Goal: Information Seeking & Learning: Learn about a topic

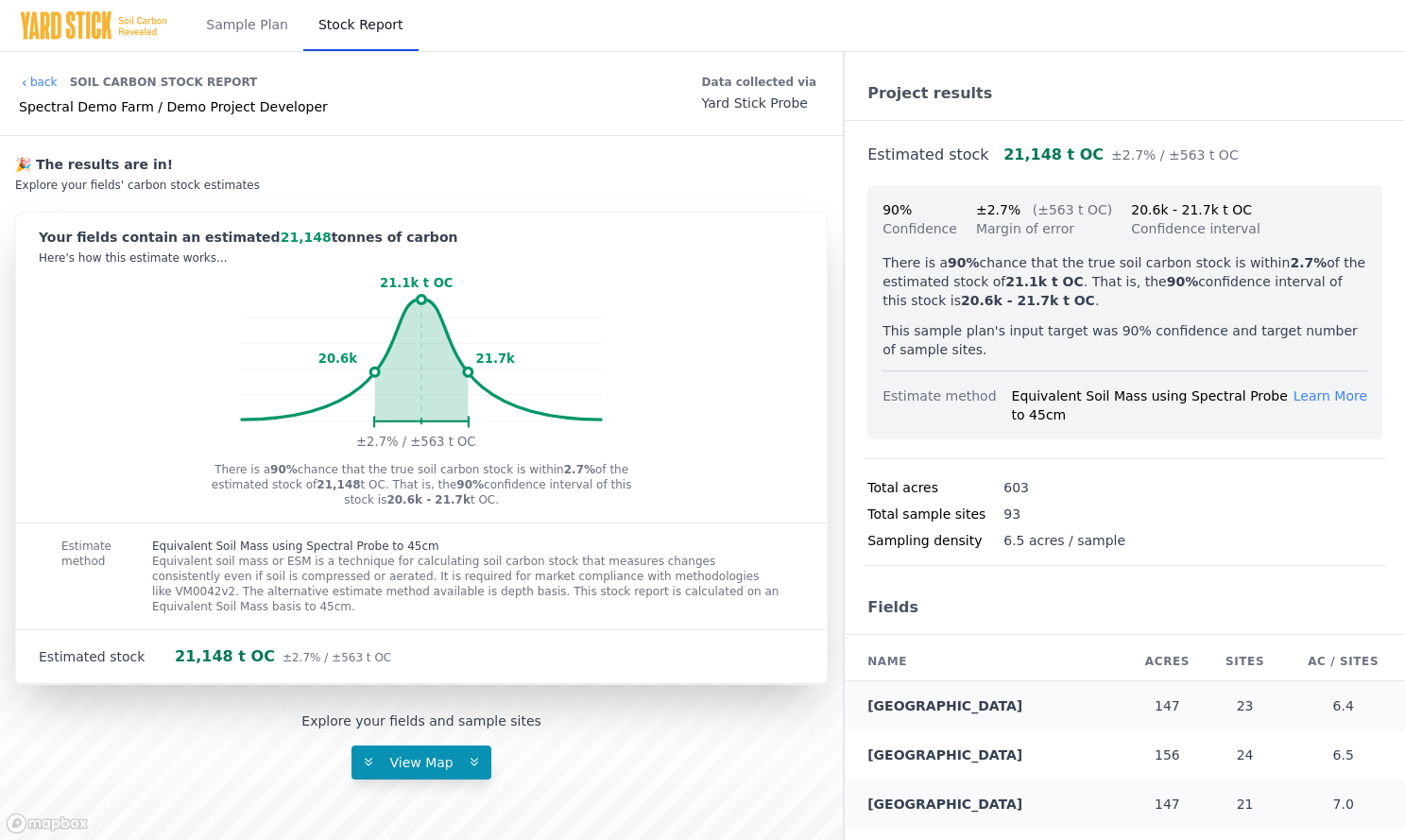
click at [700, 326] on icon "21.1k t OC 20.6k 21.7k ±2.7% / ±563 t OC" at bounding box center [422, 364] width 811 height 181
drag, startPoint x: 259, startPoint y: 38, endPoint x: 304, endPoint y: 60, distance: 50.1
click at [259, 38] on link "Sample Plan" at bounding box center [247, 25] width 113 height 51
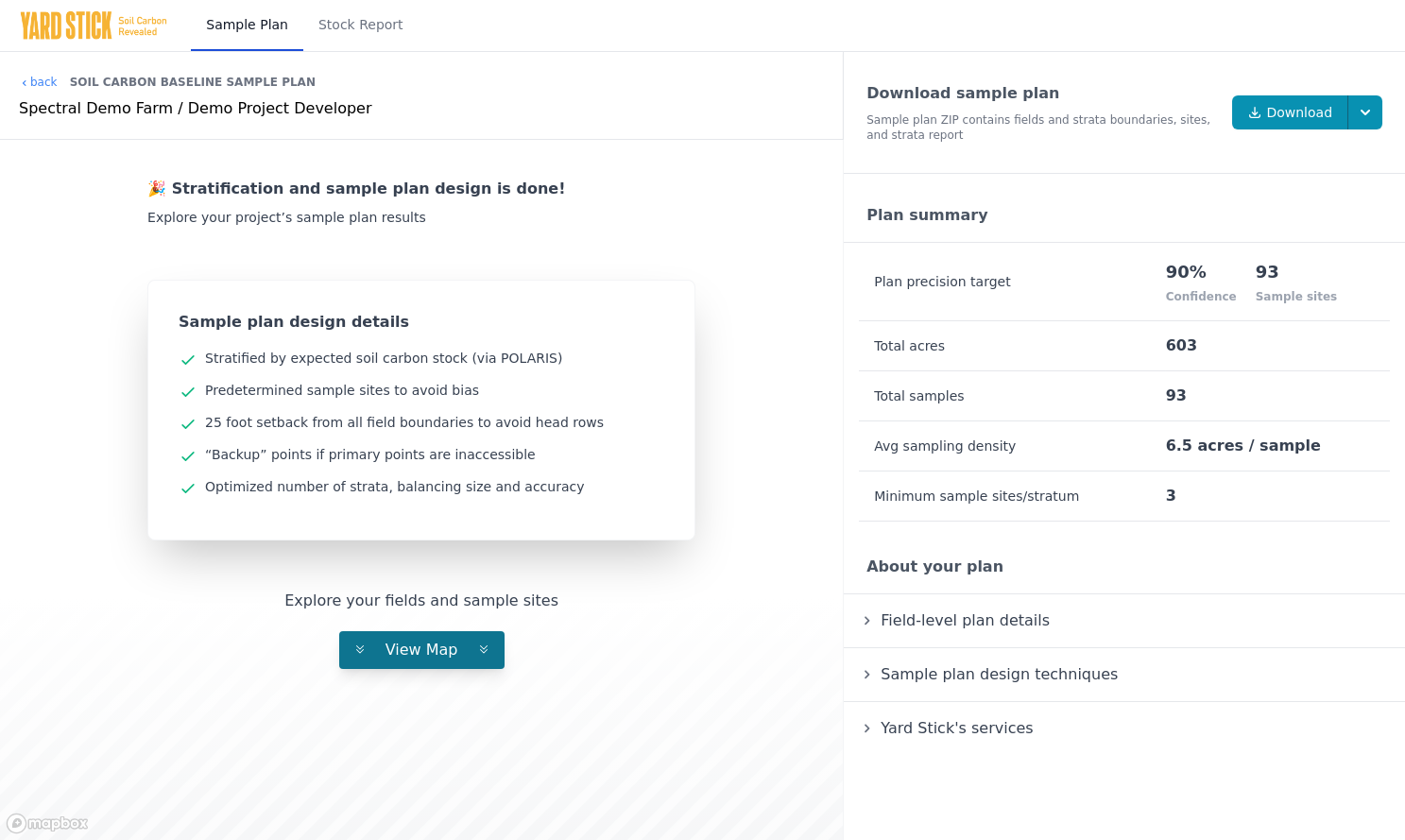
click at [414, 664] on button "View Map" at bounding box center [422, 649] width 165 height 38
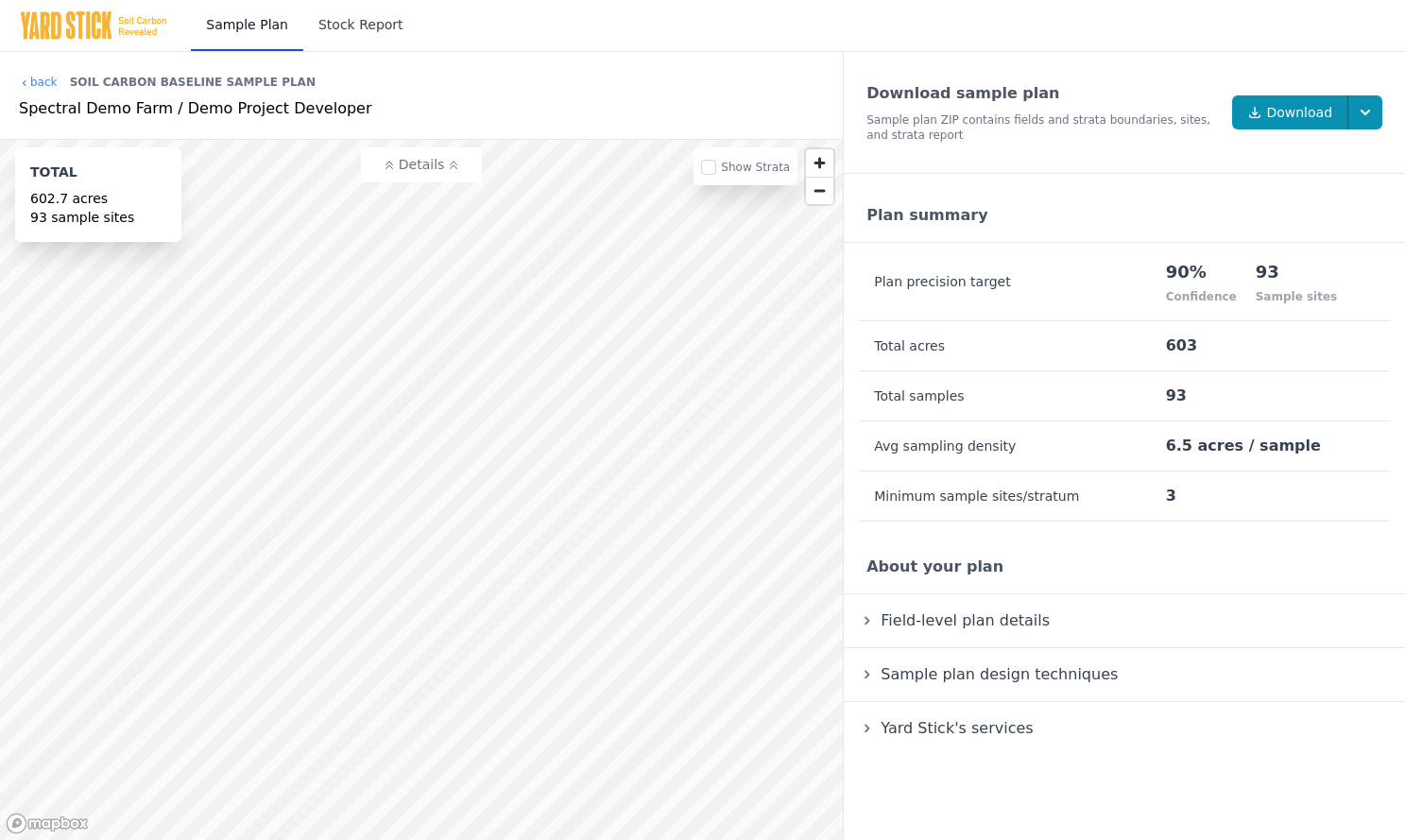
click at [359, 24] on link "Stock Report" at bounding box center [360, 25] width 115 height 51
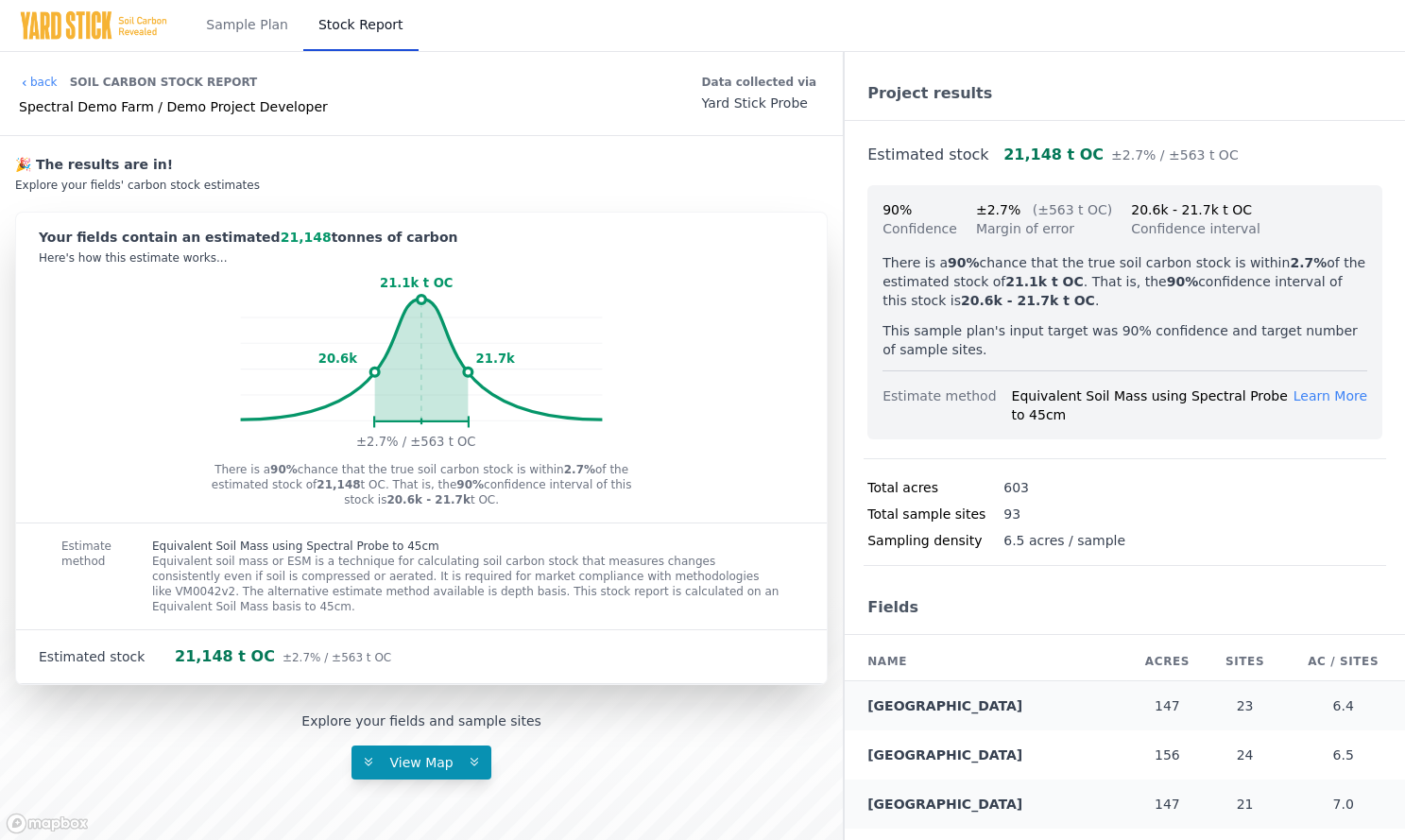
drag, startPoint x: 850, startPoint y: 527, endPoint x: 722, endPoint y: 642, distance: 172.1
click at [850, 527] on div "Project results Estimated stock 21,148 t OC ±2.7% / ±563 t OC 90% Confidence ±2…" at bounding box center [1125, 465] width 561 height 826
click at [281, 233] on span "21,148" at bounding box center [306, 237] width 51 height 15
click at [598, 233] on div "Your fields contain an estimated 21,148 tonnes of carbon" at bounding box center [421, 237] width 765 height 19
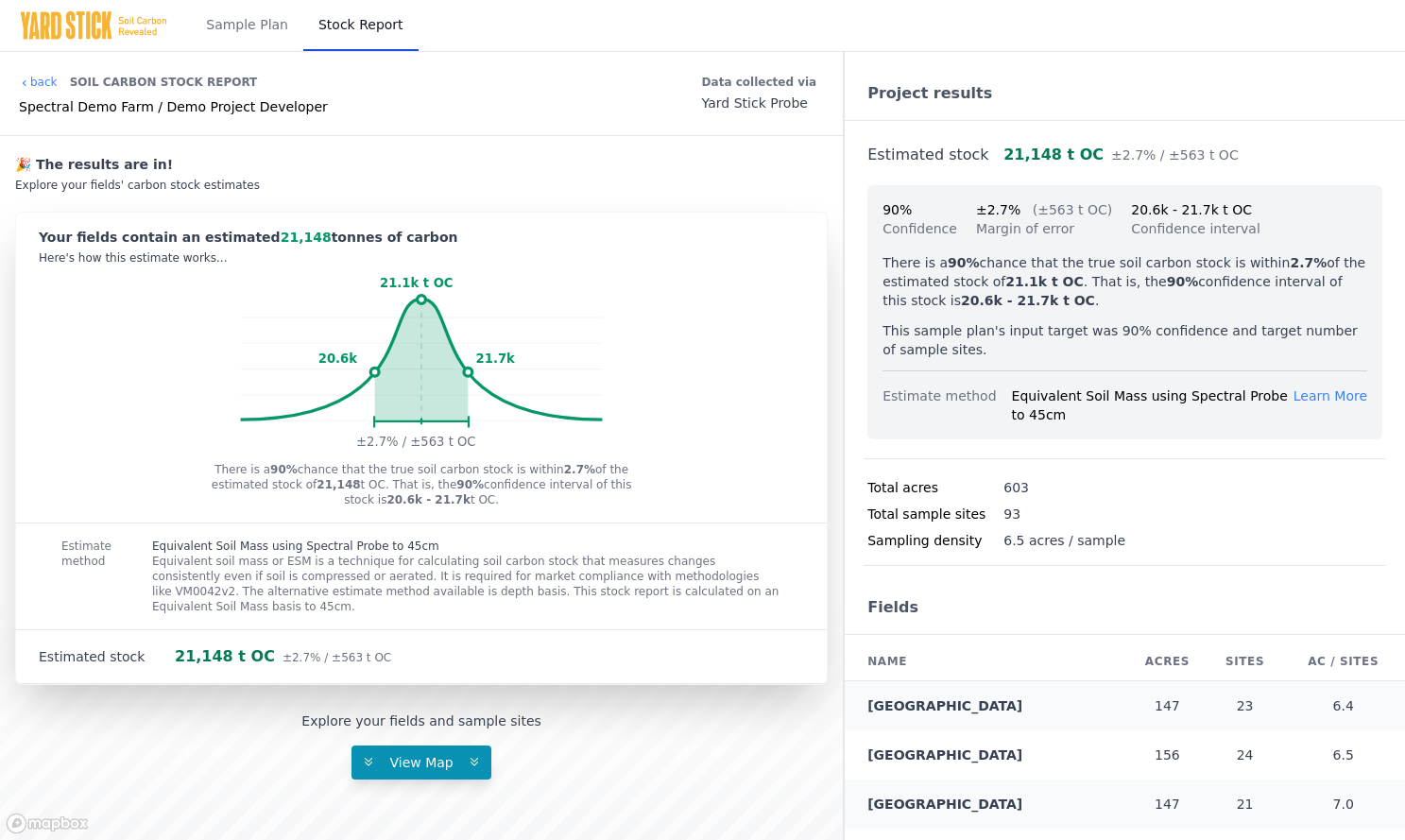
click at [698, 531] on div "Equivalent Soil Mass using Spectral Probe to 45cm Equivalent soil mass or ESM i…" at bounding box center [467, 577] width 720 height 106
